Goal: Information Seeking & Learning: Learn about a topic

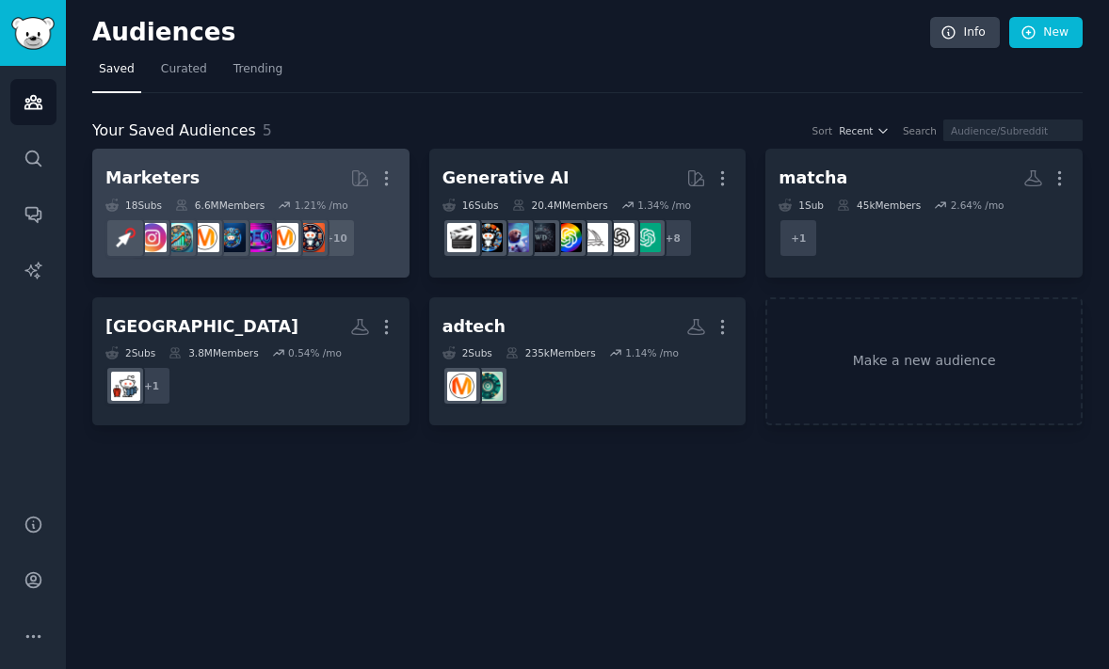
click at [209, 168] on h2 "Marketers More" at bounding box center [250, 178] width 291 height 33
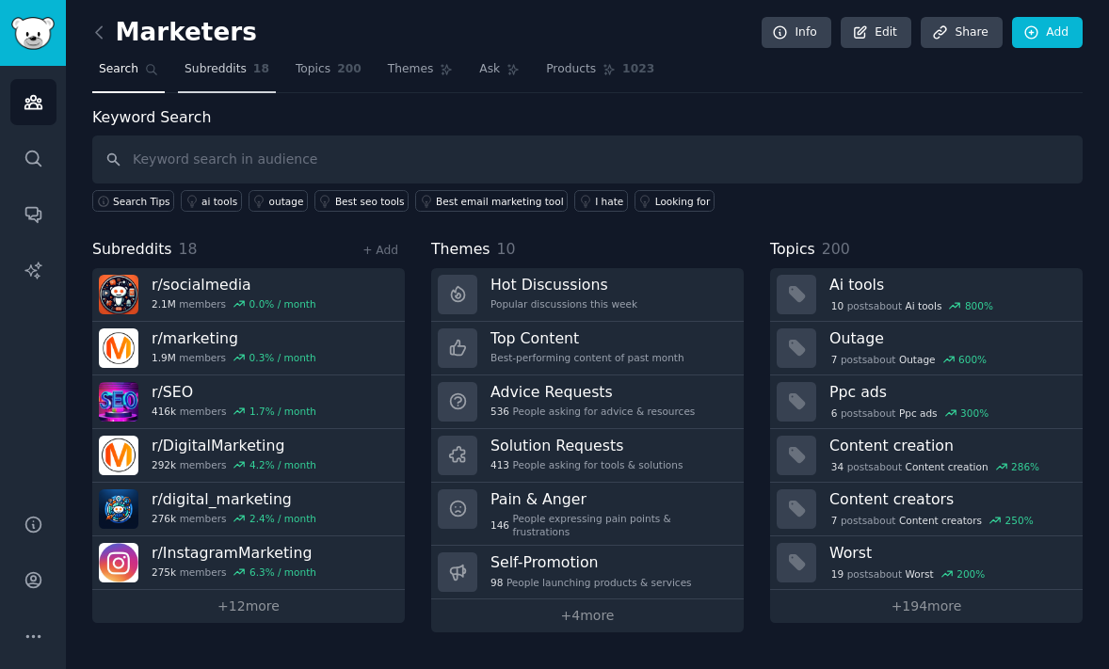
click at [203, 73] on span "Subreddits" at bounding box center [216, 69] width 62 height 17
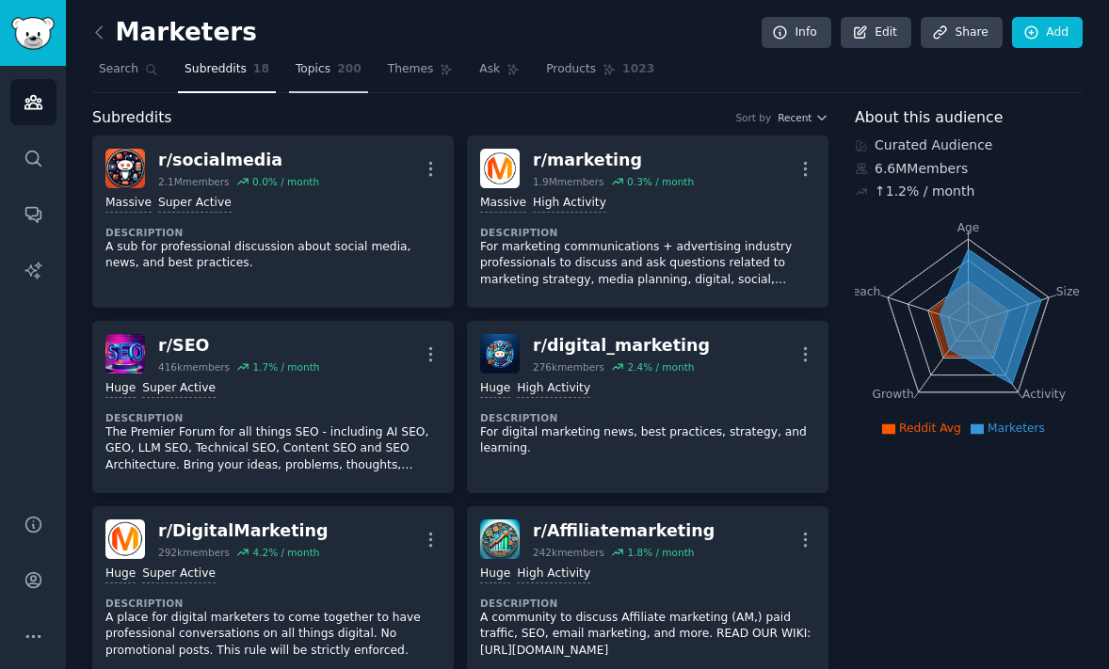
click at [337, 70] on span "200" at bounding box center [349, 69] width 24 height 17
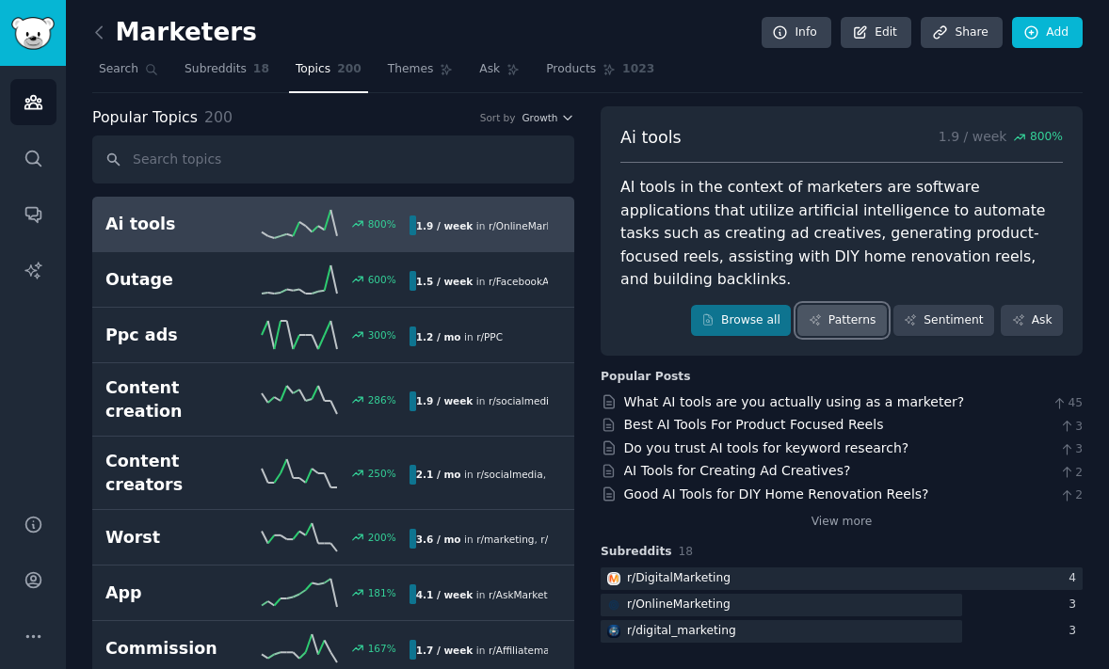
click at [837, 305] on link "Patterns" at bounding box center [841, 321] width 88 height 32
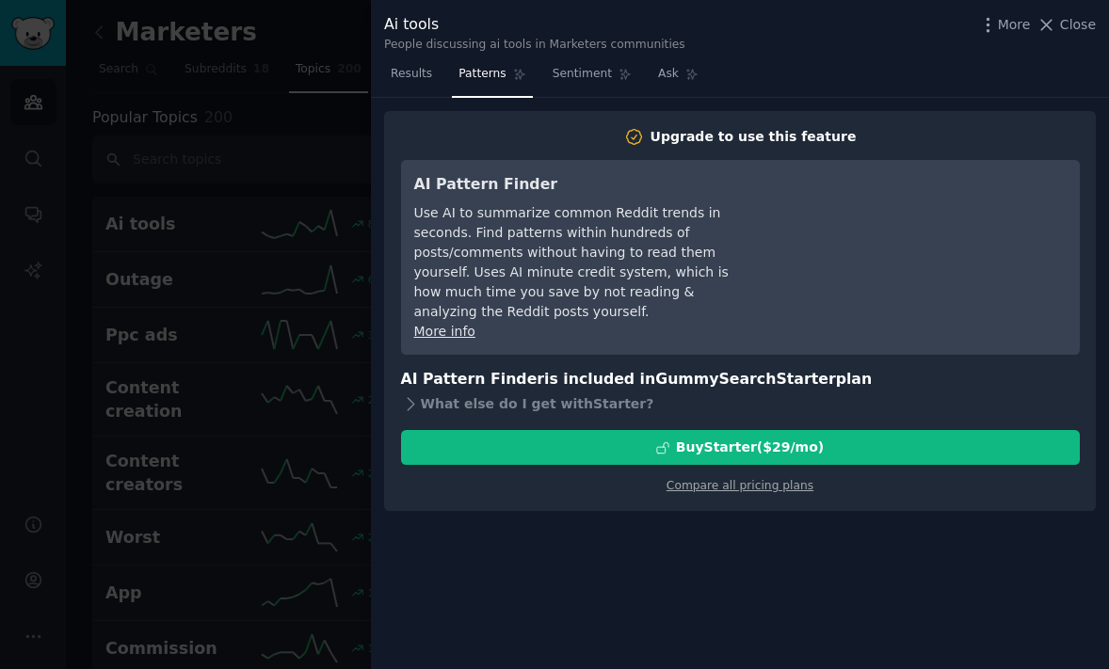
click at [297, 202] on div at bounding box center [554, 334] width 1109 height 669
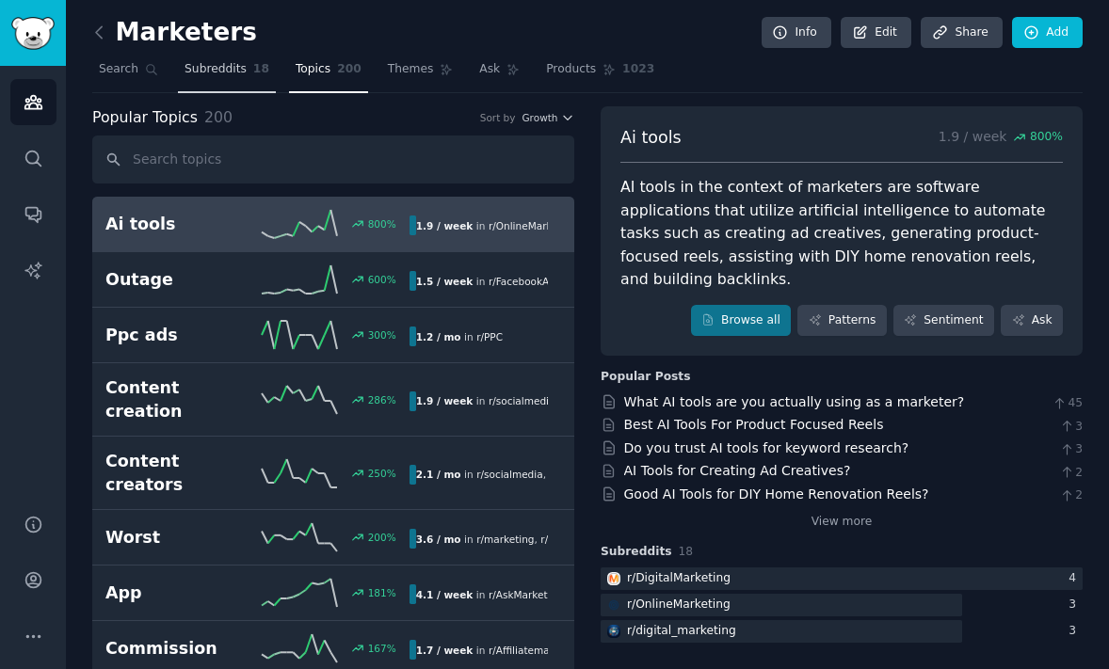
click at [228, 81] on link "Subreddits 18" at bounding box center [227, 74] width 98 height 39
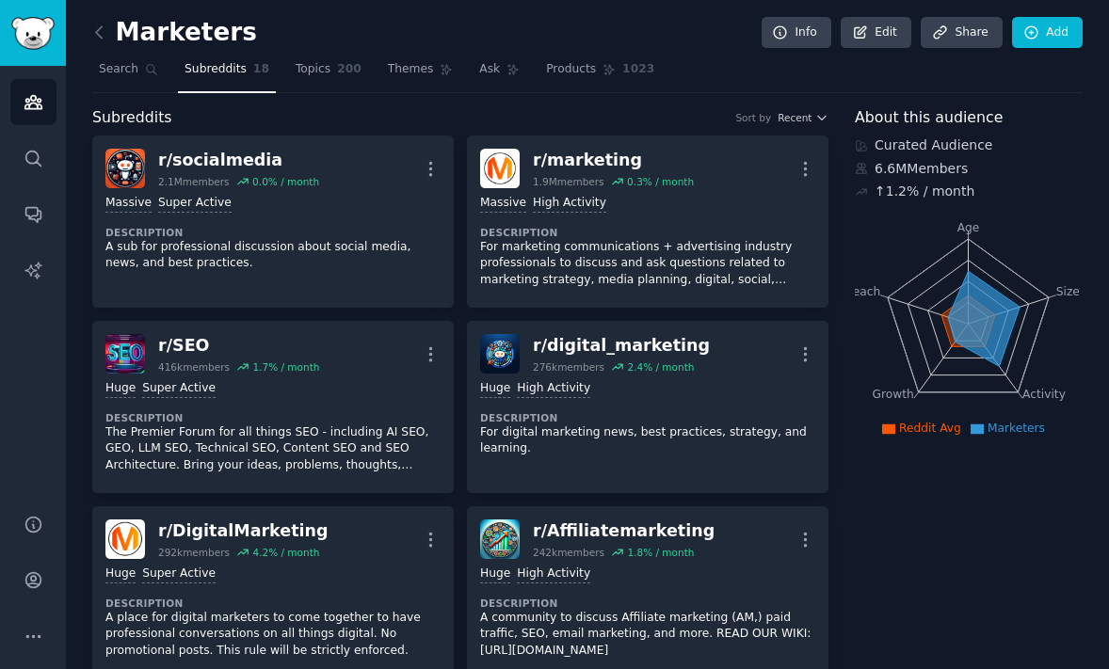
click at [461, 56] on nav "Search Subreddits 18 Topics 200 Themes Ask Products 1023" at bounding box center [587, 74] width 990 height 39
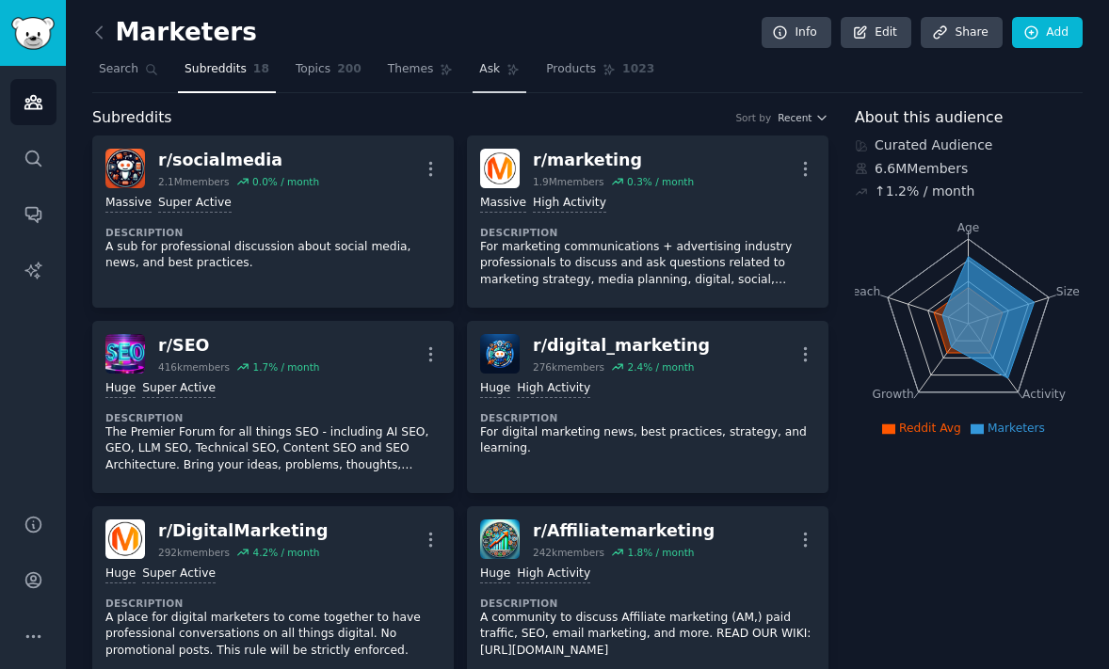
click at [486, 69] on span "Ask" at bounding box center [489, 69] width 21 height 17
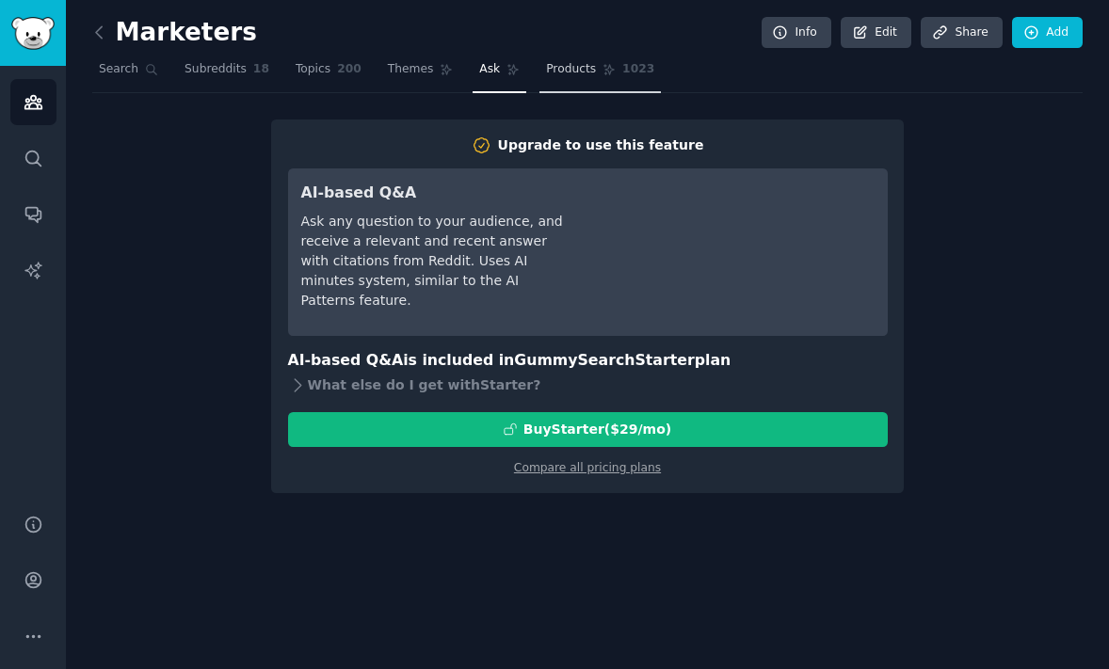
click at [546, 69] on span "Products" at bounding box center [571, 69] width 50 height 17
